Goal: Task Accomplishment & Management: Use online tool/utility

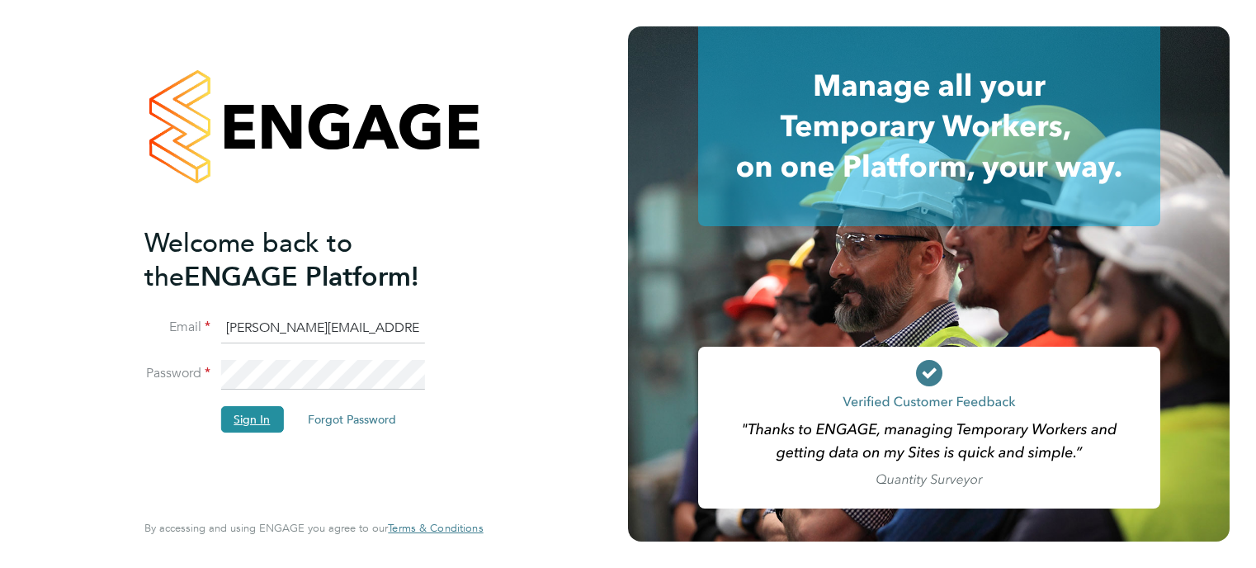
click at [247, 418] on button "Sign In" at bounding box center [251, 419] width 63 height 26
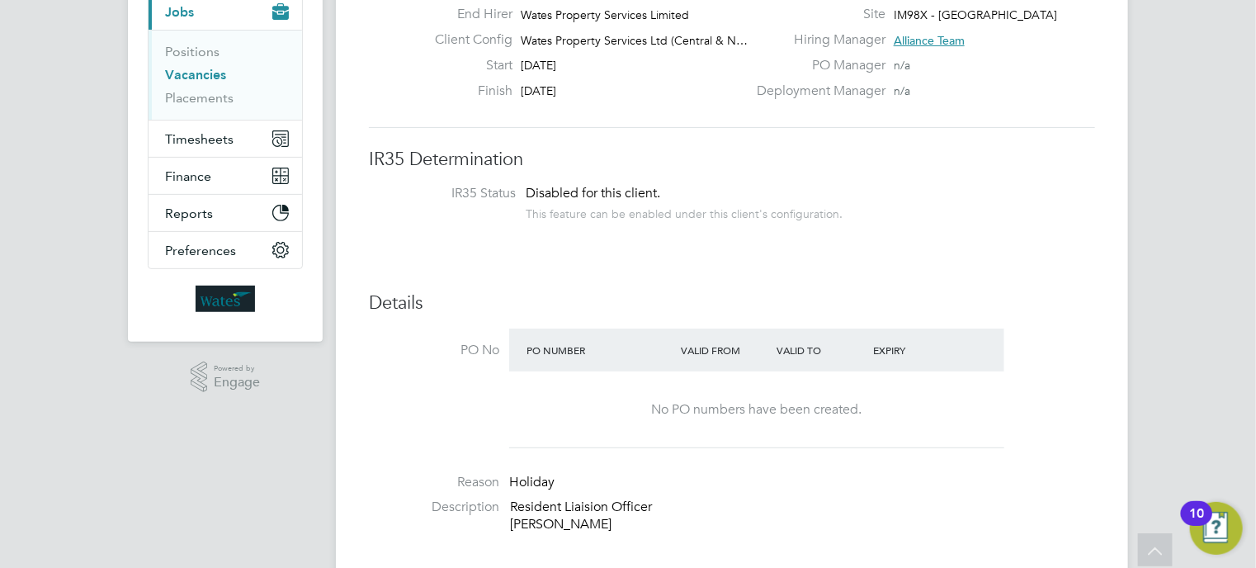
scroll to position [231, 0]
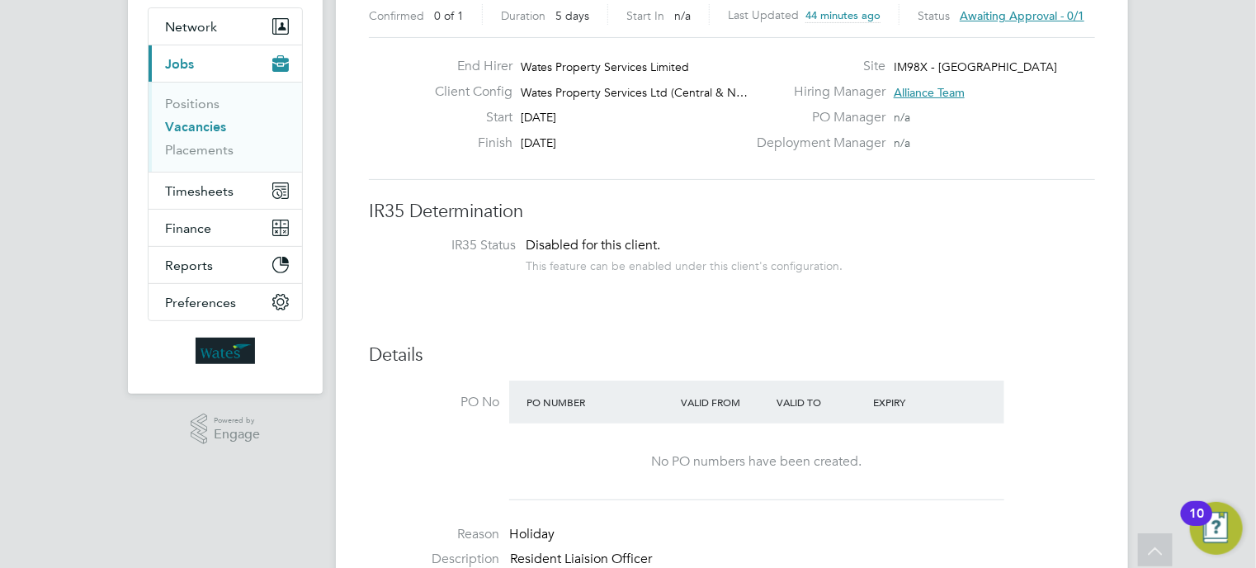
scroll to position [0, 0]
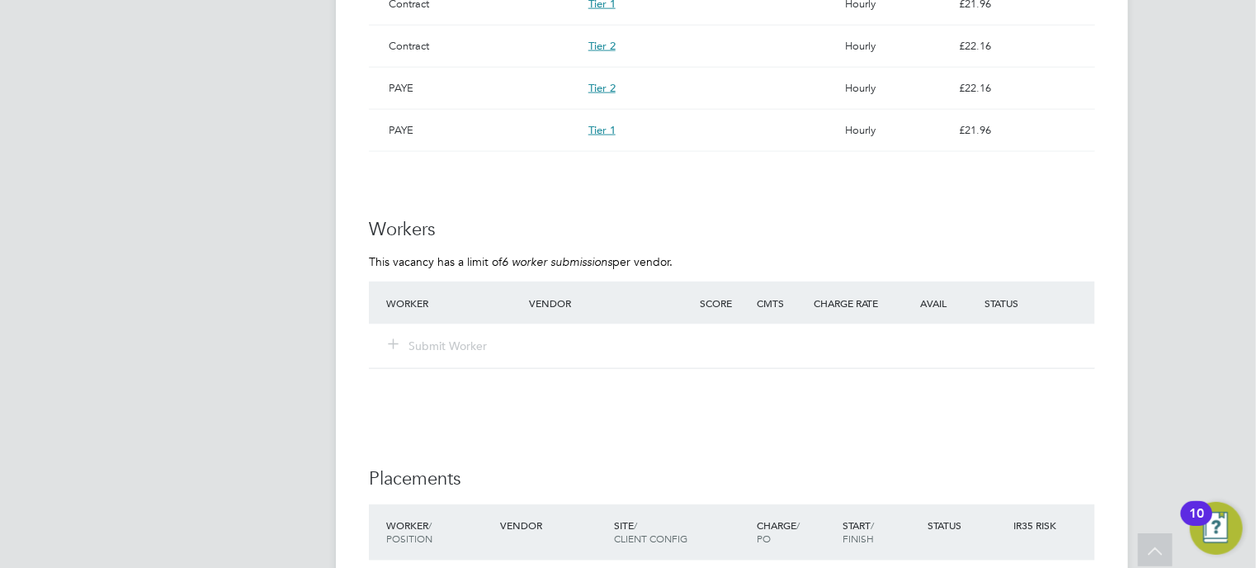
scroll to position [1188, 0]
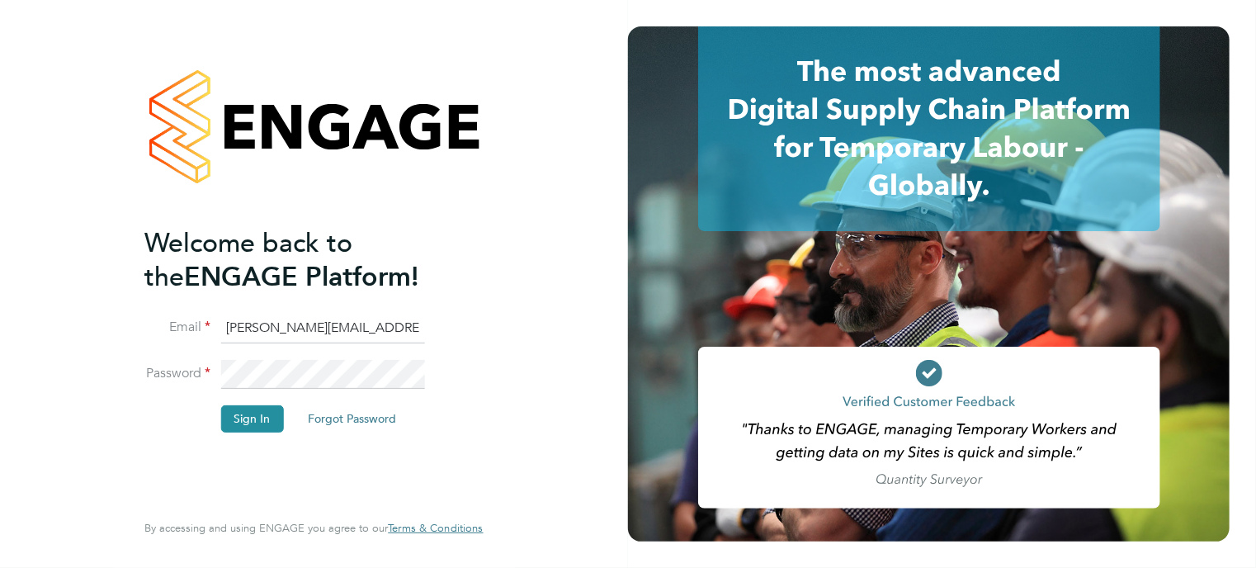
click at [149, 432] on li "Sign In Forgot Password" at bounding box center [305, 426] width 322 height 43
click at [261, 418] on button "Sign In" at bounding box center [251, 418] width 63 height 26
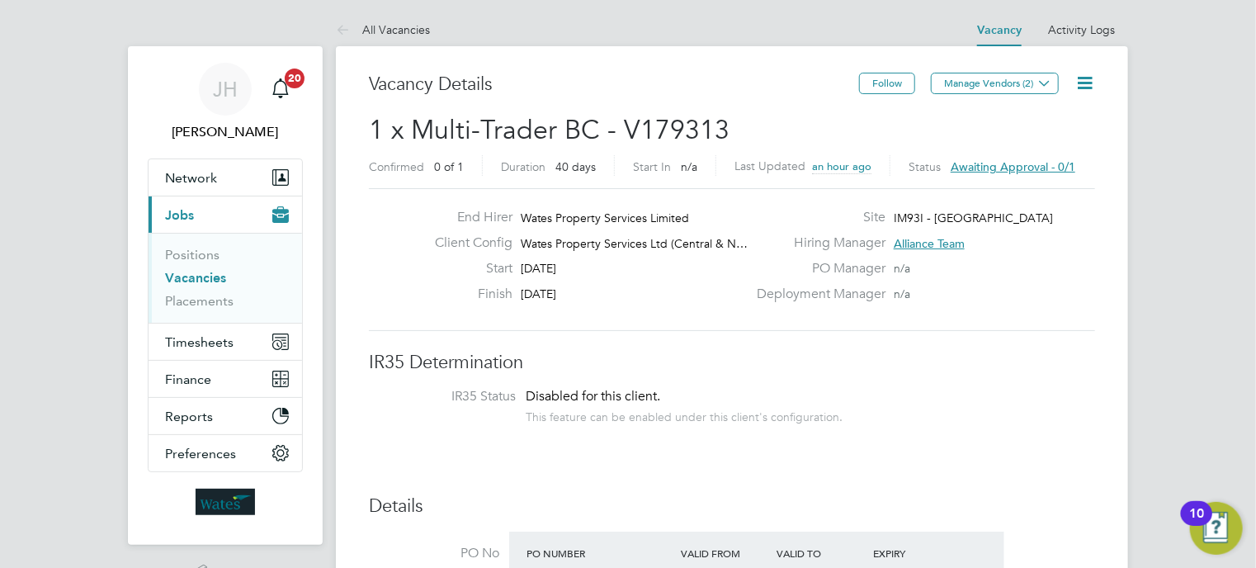
click at [1022, 167] on span "Awaiting approval - 0/1" at bounding box center [1013, 166] width 125 height 15
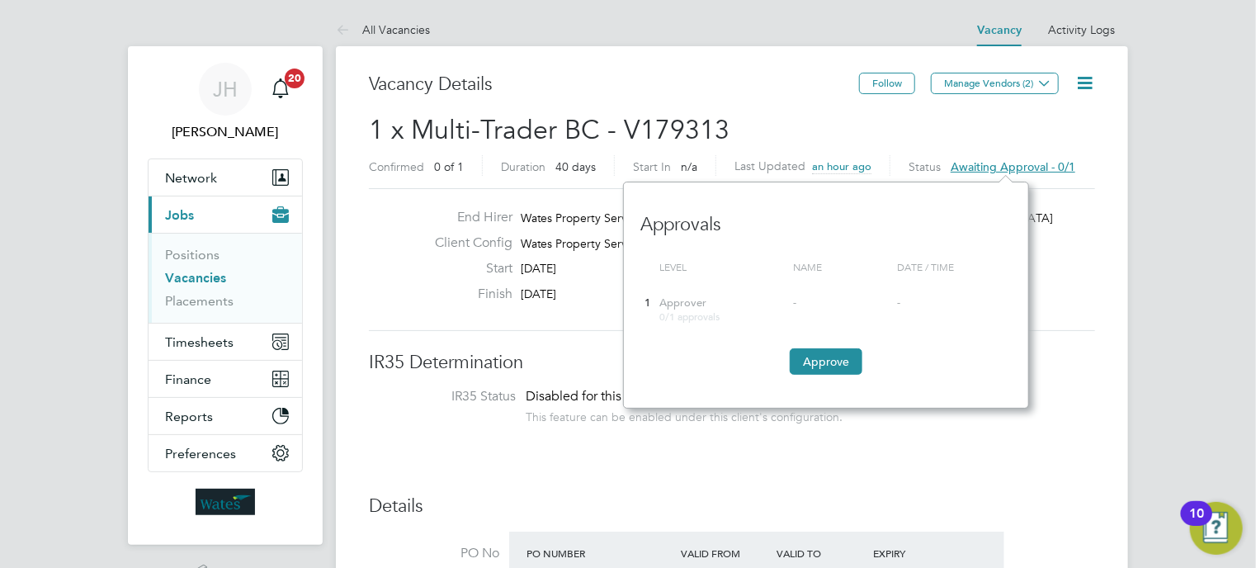
scroll to position [225, 405]
click at [823, 357] on button "Approve" at bounding box center [826, 361] width 73 height 26
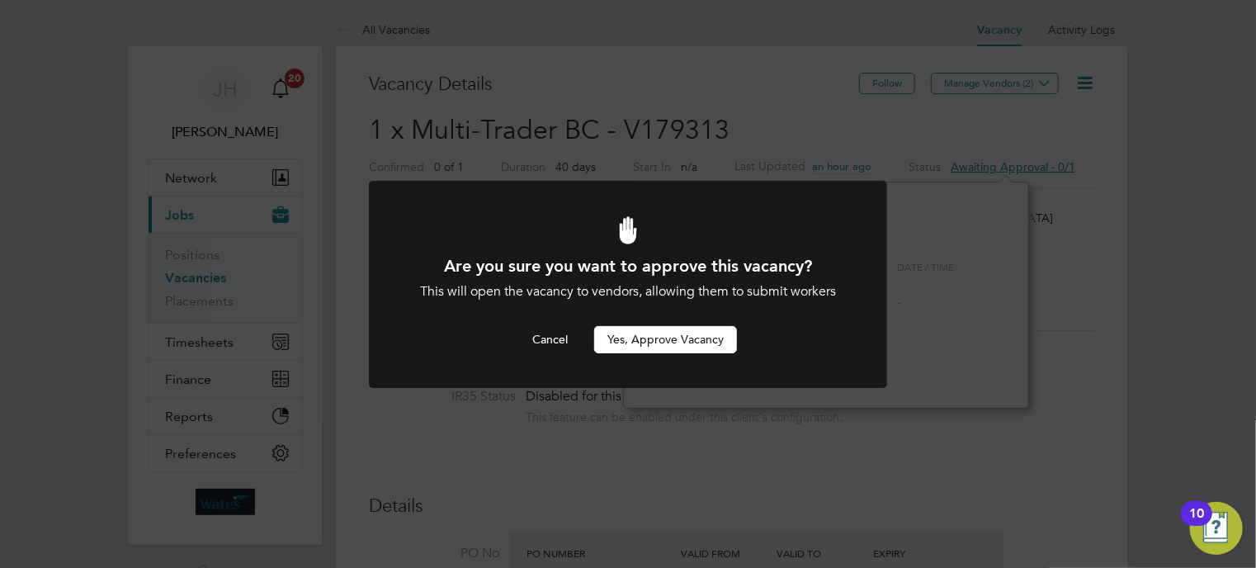
click at [659, 342] on button "Yes, Approve Vacancy" at bounding box center [665, 339] width 143 height 26
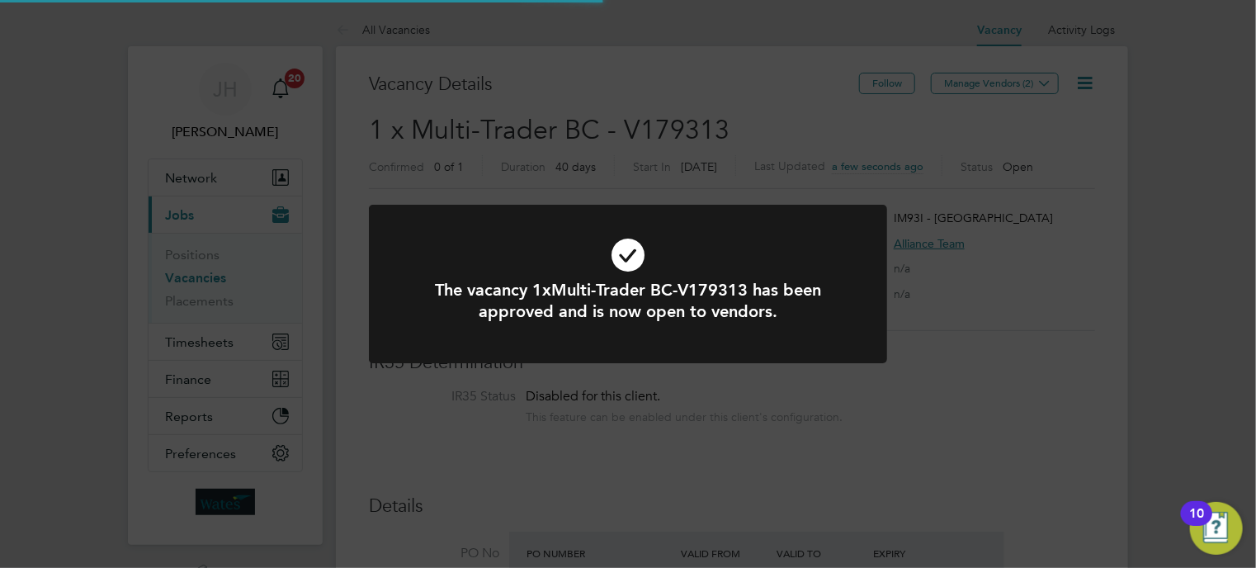
scroll to position [29, 257]
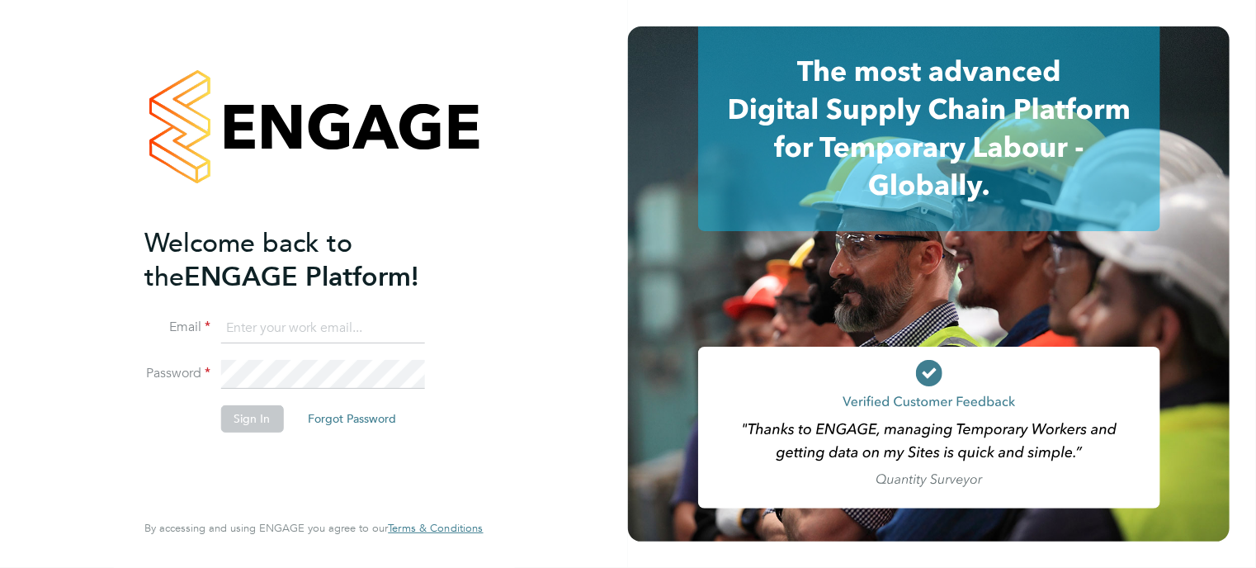
type input "[PERSON_NAME][EMAIL_ADDRESS][PERSON_NAME][PERSON_NAME][DOMAIN_NAME]"
click at [245, 417] on button "Sign In" at bounding box center [251, 418] width 63 height 26
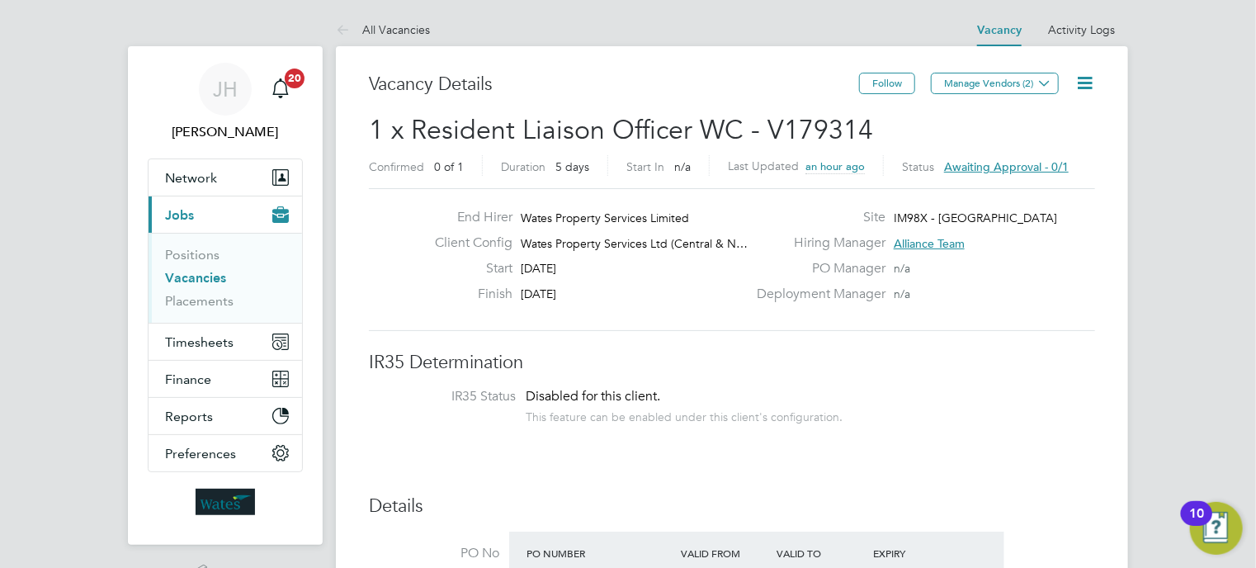
click at [1014, 168] on span "Awaiting approval - 0/1" at bounding box center [1006, 166] width 125 height 15
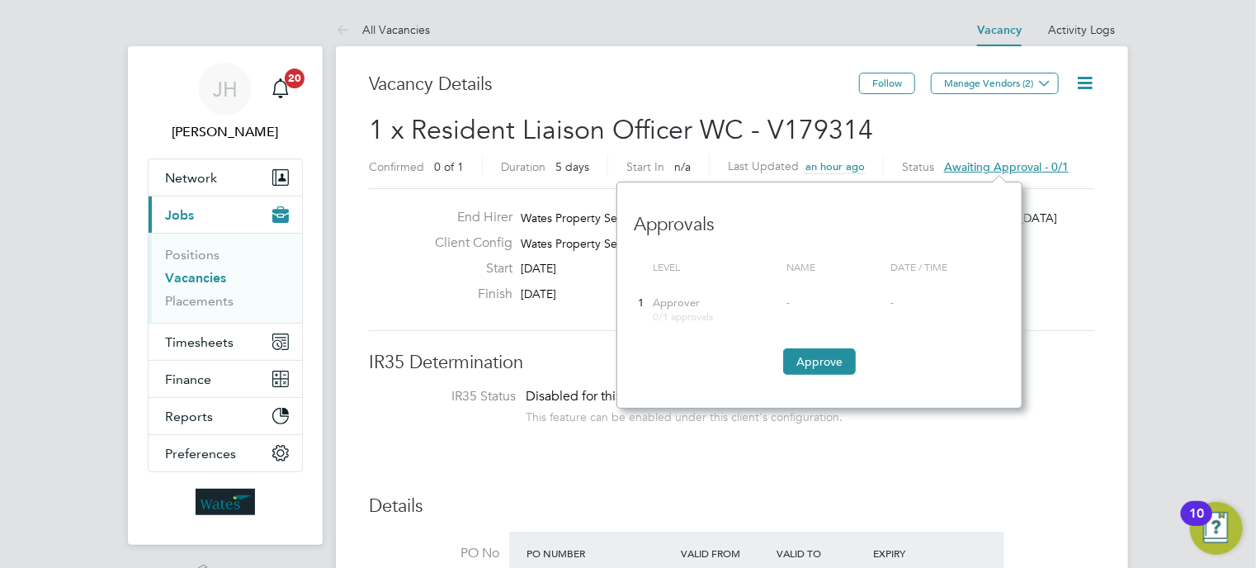
scroll to position [225, 405]
click at [818, 366] on button "Approve" at bounding box center [819, 361] width 73 height 26
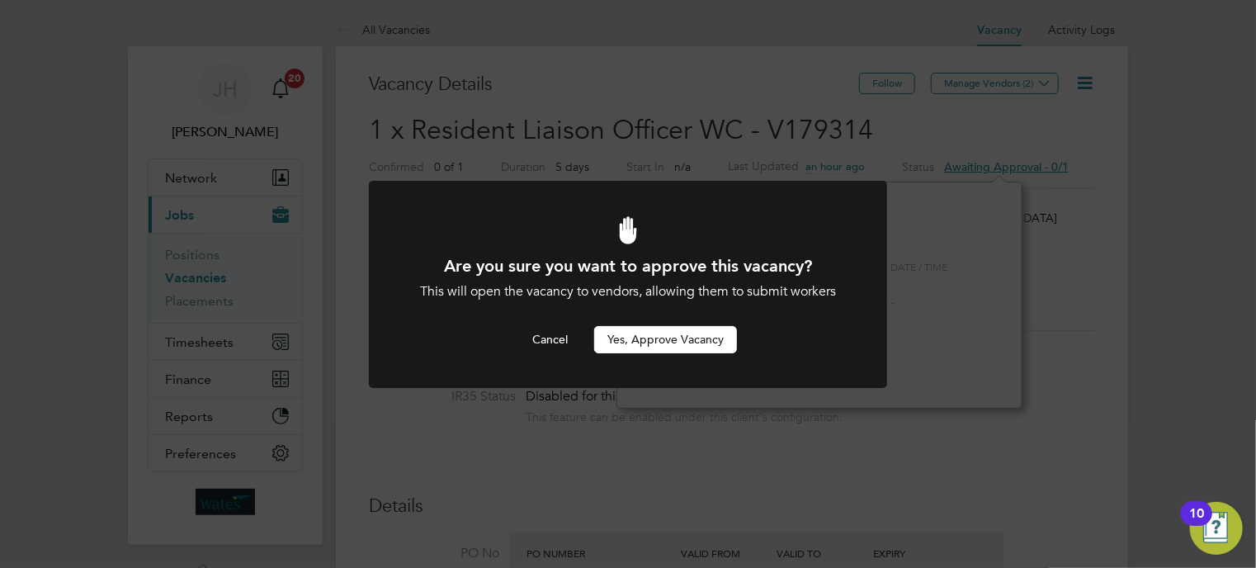
click at [683, 338] on button "Yes, Approve Vacancy" at bounding box center [665, 339] width 143 height 26
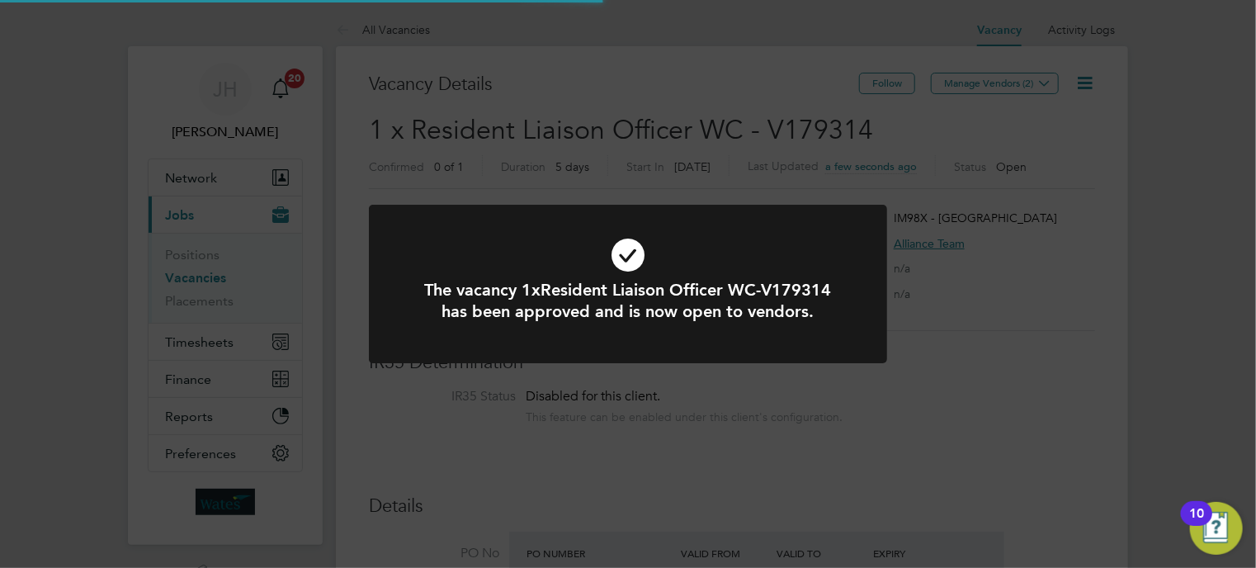
scroll to position [29, 257]
